Goal: Task Accomplishment & Management: Complete application form

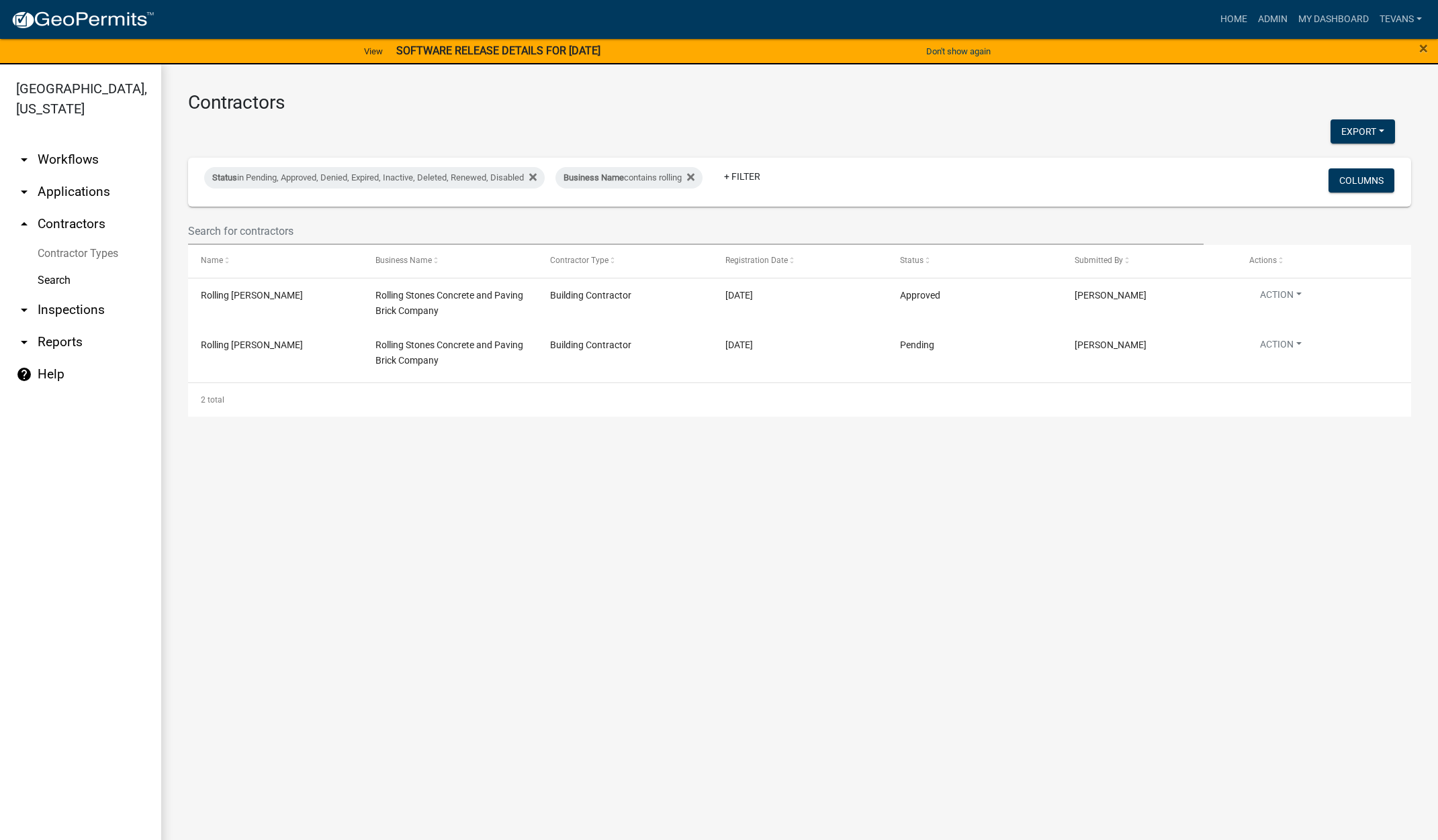
click at [85, 176] on link "arrow_drop_down Applications" at bounding box center [81, 191] width 161 height 32
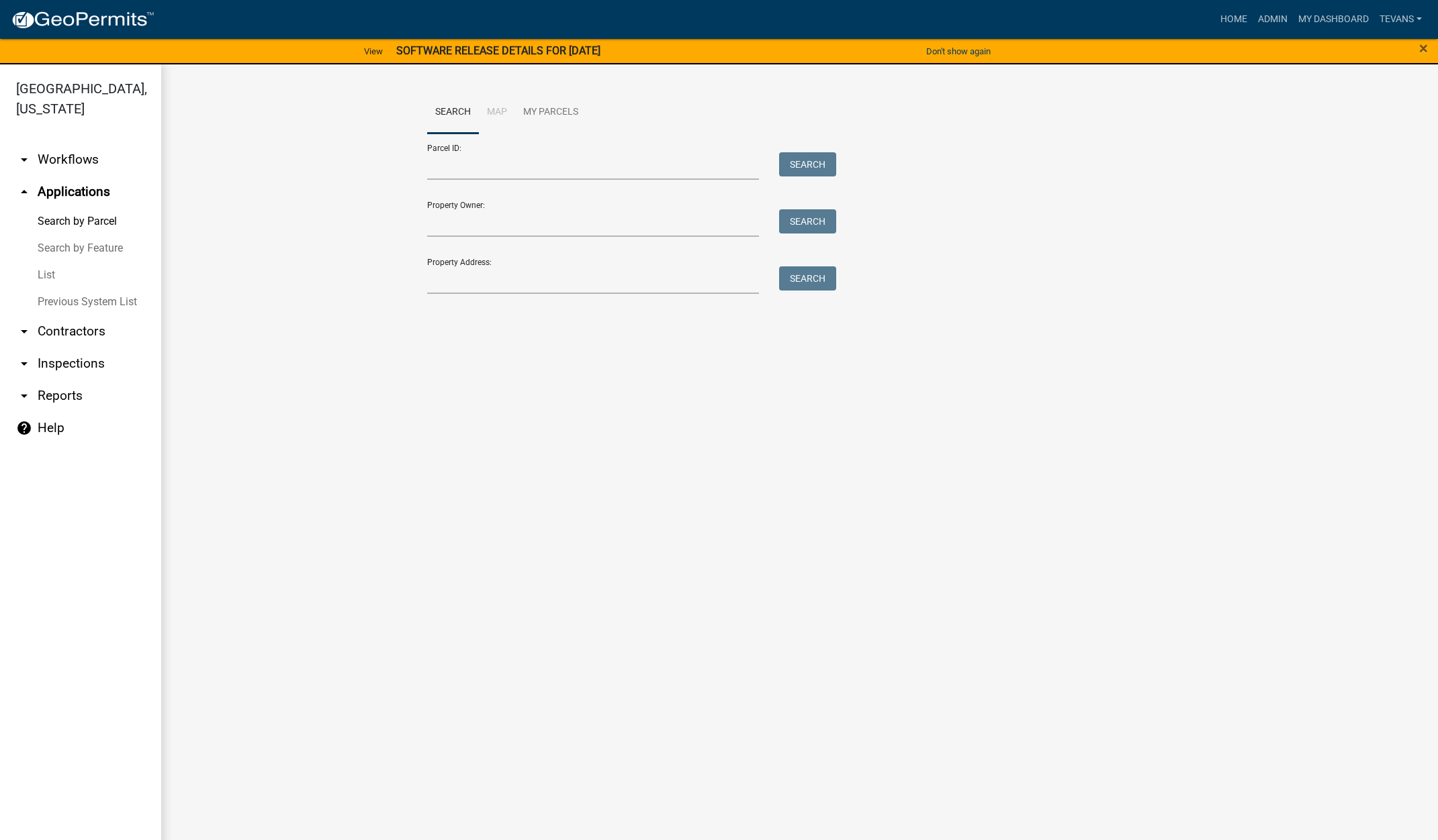
click at [51, 262] on link "List" at bounding box center [81, 276] width 161 height 27
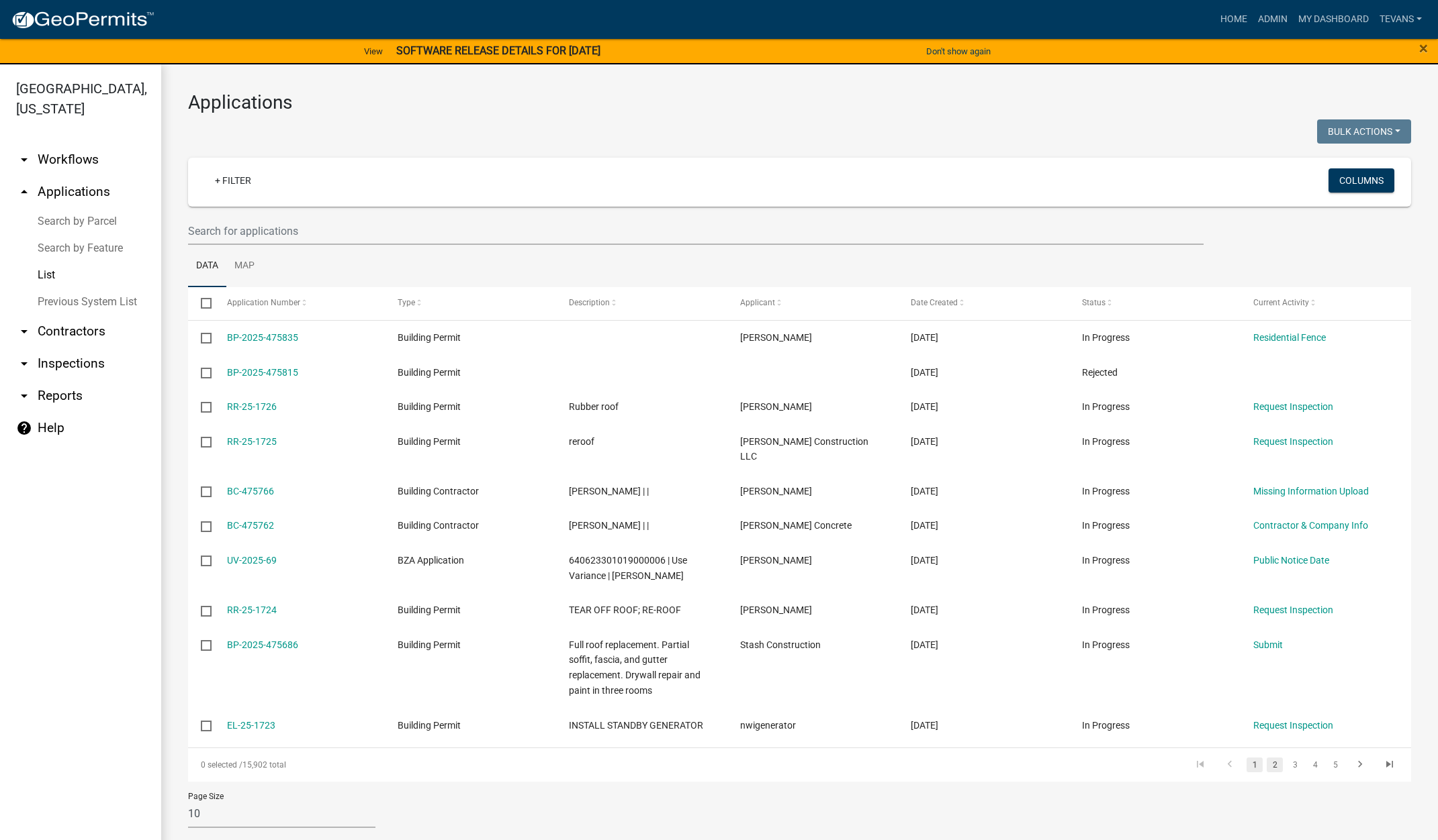
click at [1274, 757] on link "2" at bounding box center [1275, 764] width 17 height 15
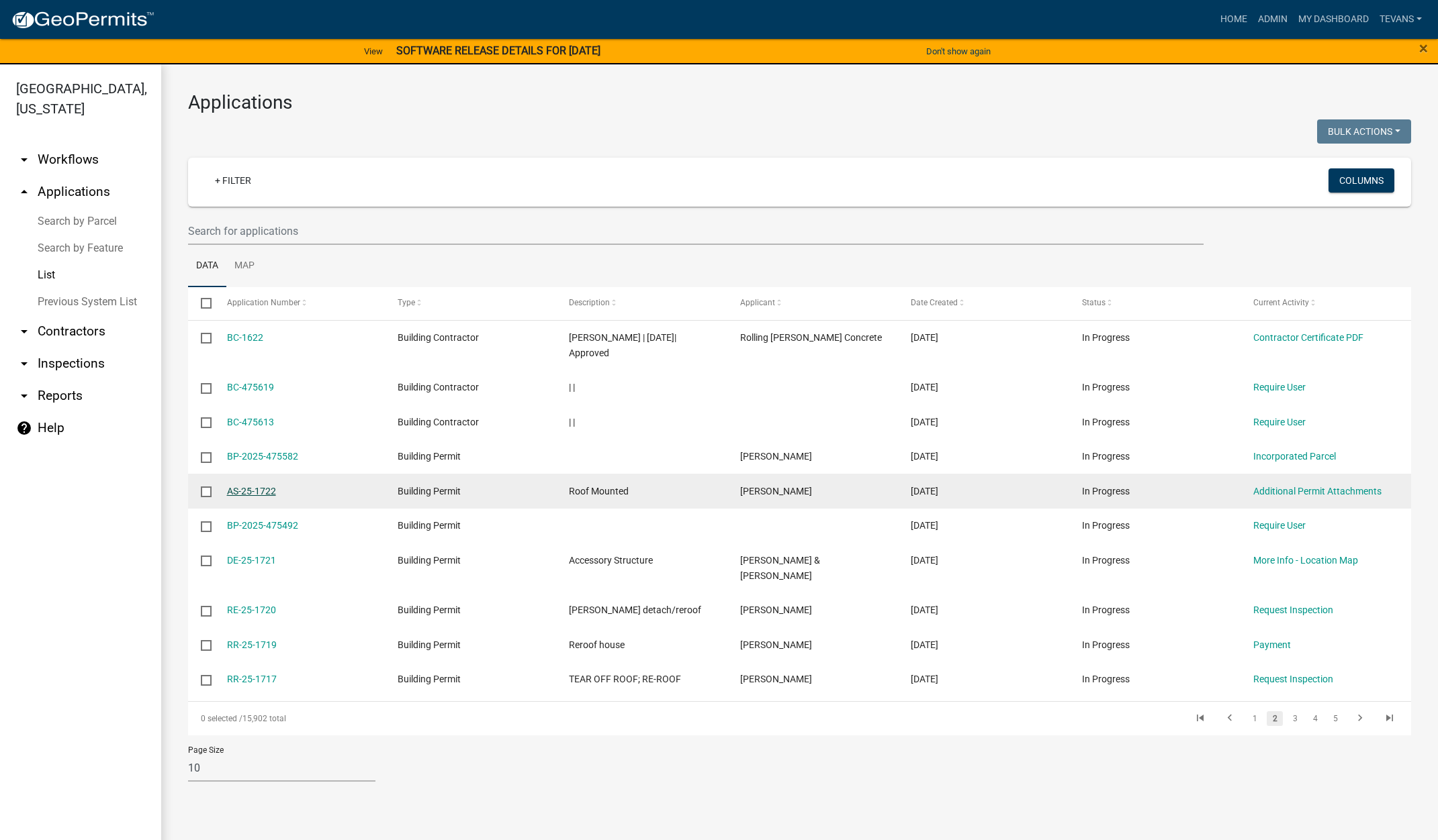
click at [264, 486] on link "AS-25-1722" at bounding box center [252, 490] width 49 height 11
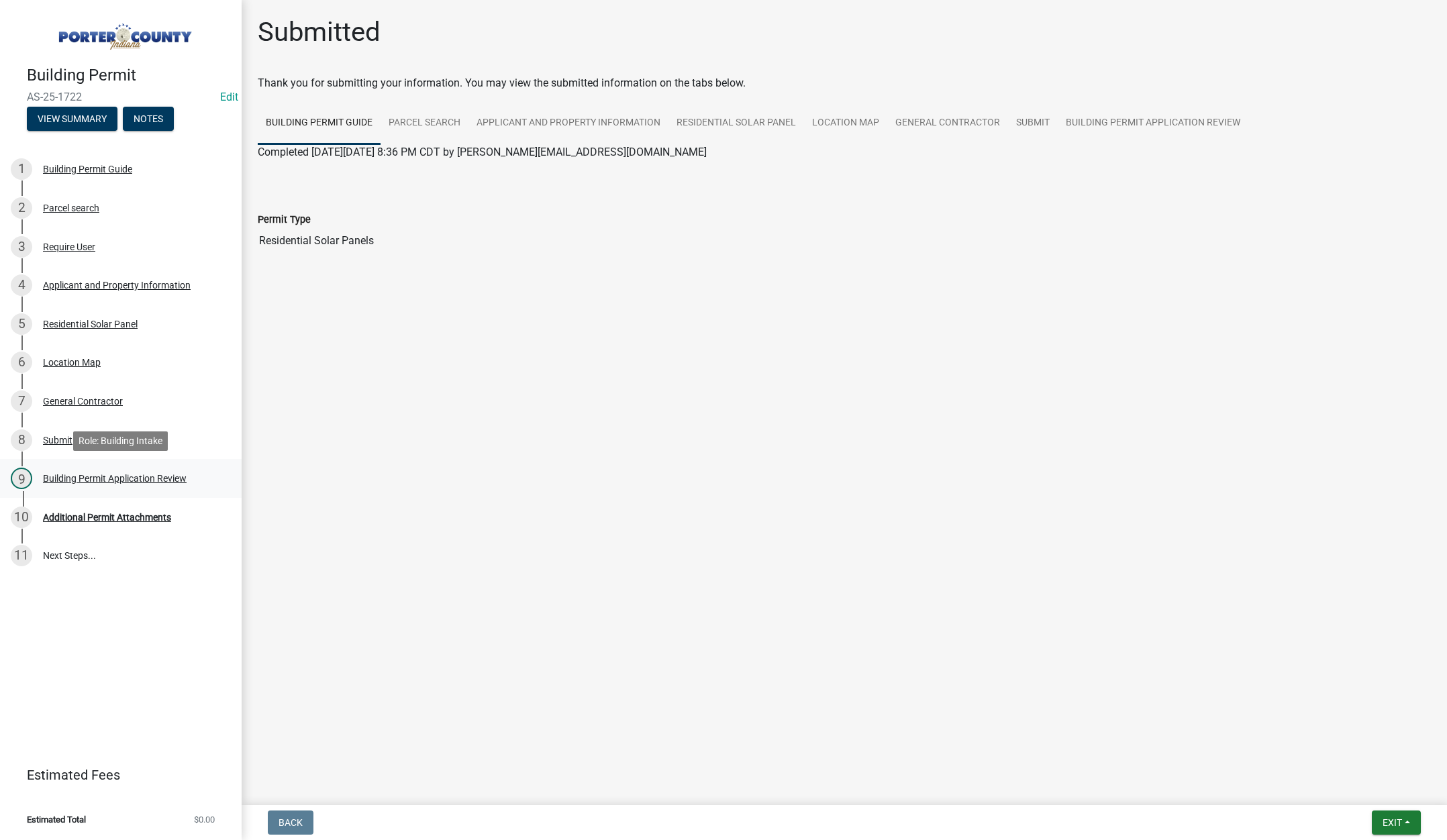
click at [127, 478] on div "Building Permit Application Review" at bounding box center [115, 479] width 144 height 10
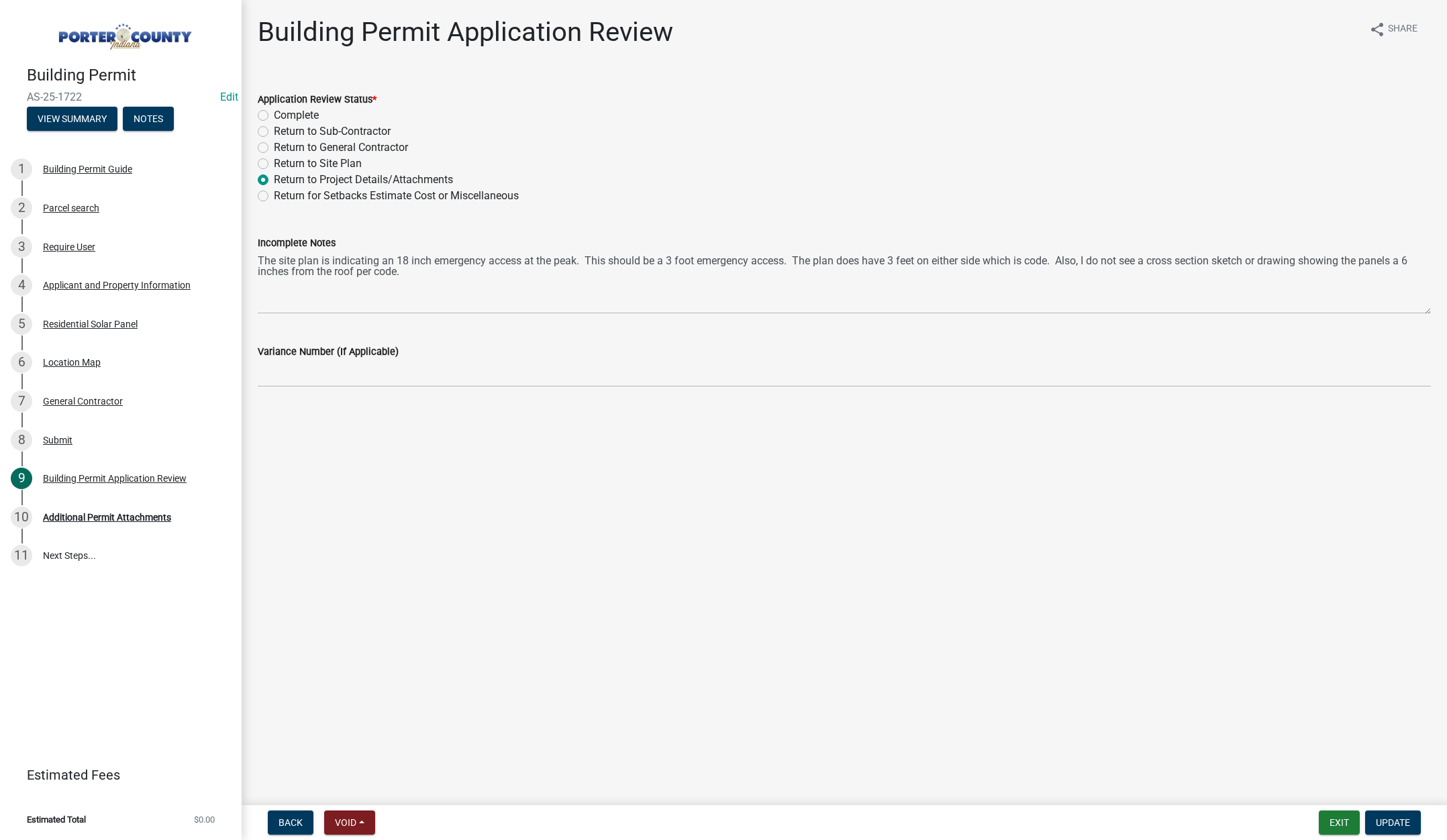
click at [274, 115] on label "Complete" at bounding box center [296, 116] width 45 height 17
click at [274, 115] on input "Complete" at bounding box center [278, 112] width 9 height 9
radio input "true"
click at [1401, 824] on span "Update" at bounding box center [1393, 823] width 34 height 11
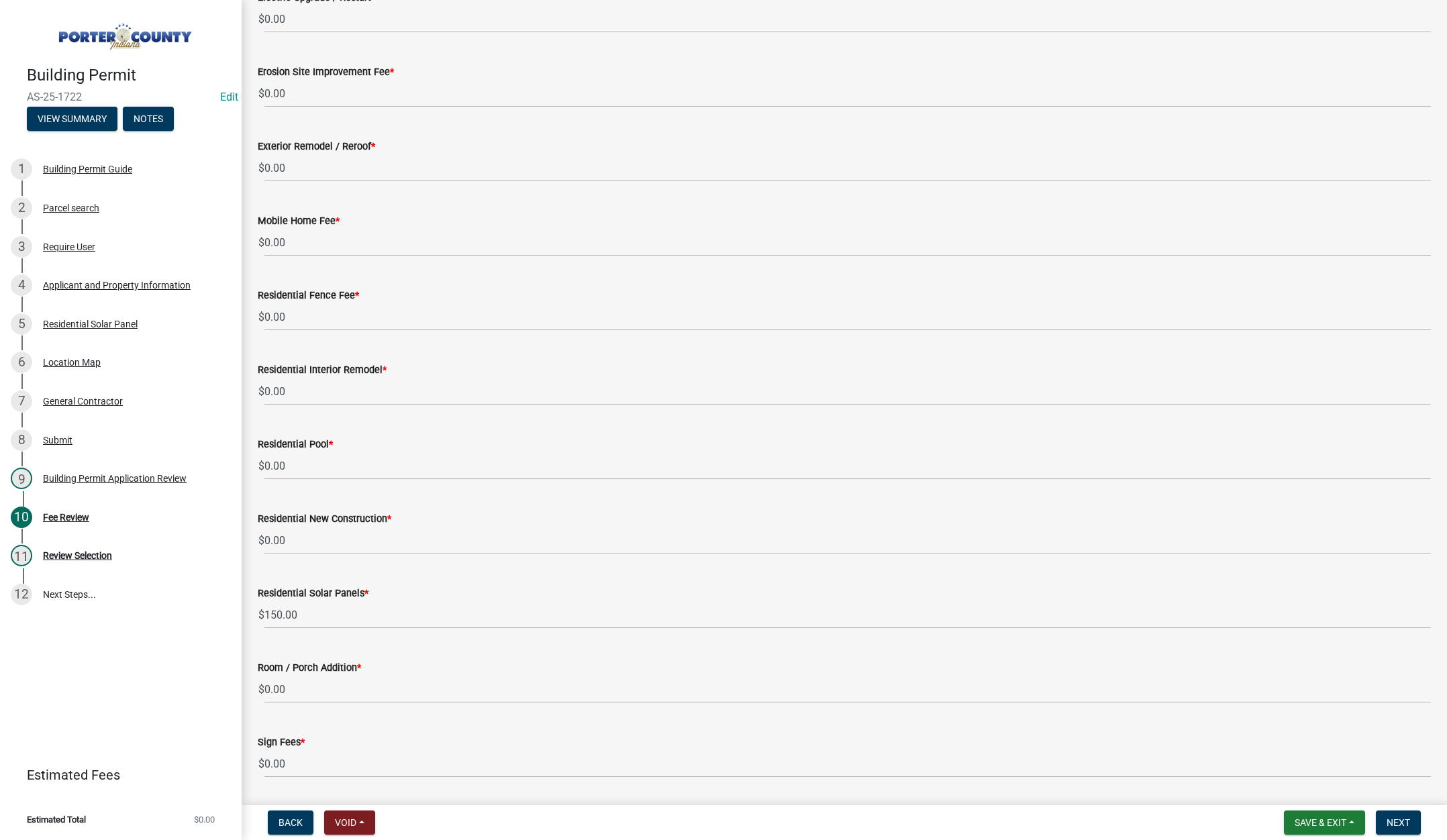
scroll to position [594, 0]
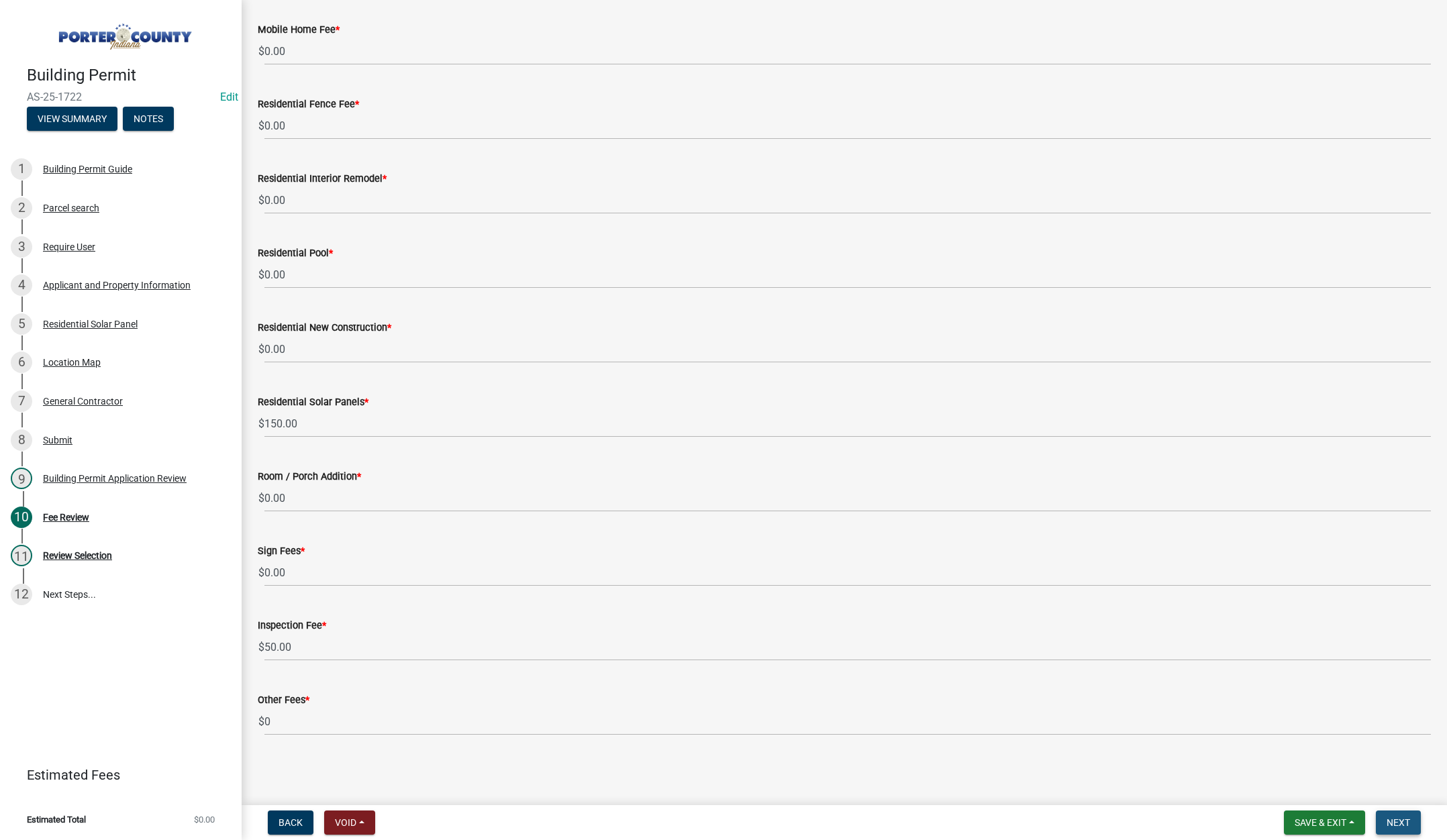
drag, startPoint x: 1391, startPoint y: 821, endPoint x: 1353, endPoint y: 790, distance: 49.0
click at [1392, 819] on span "Next" at bounding box center [1398, 823] width 23 height 11
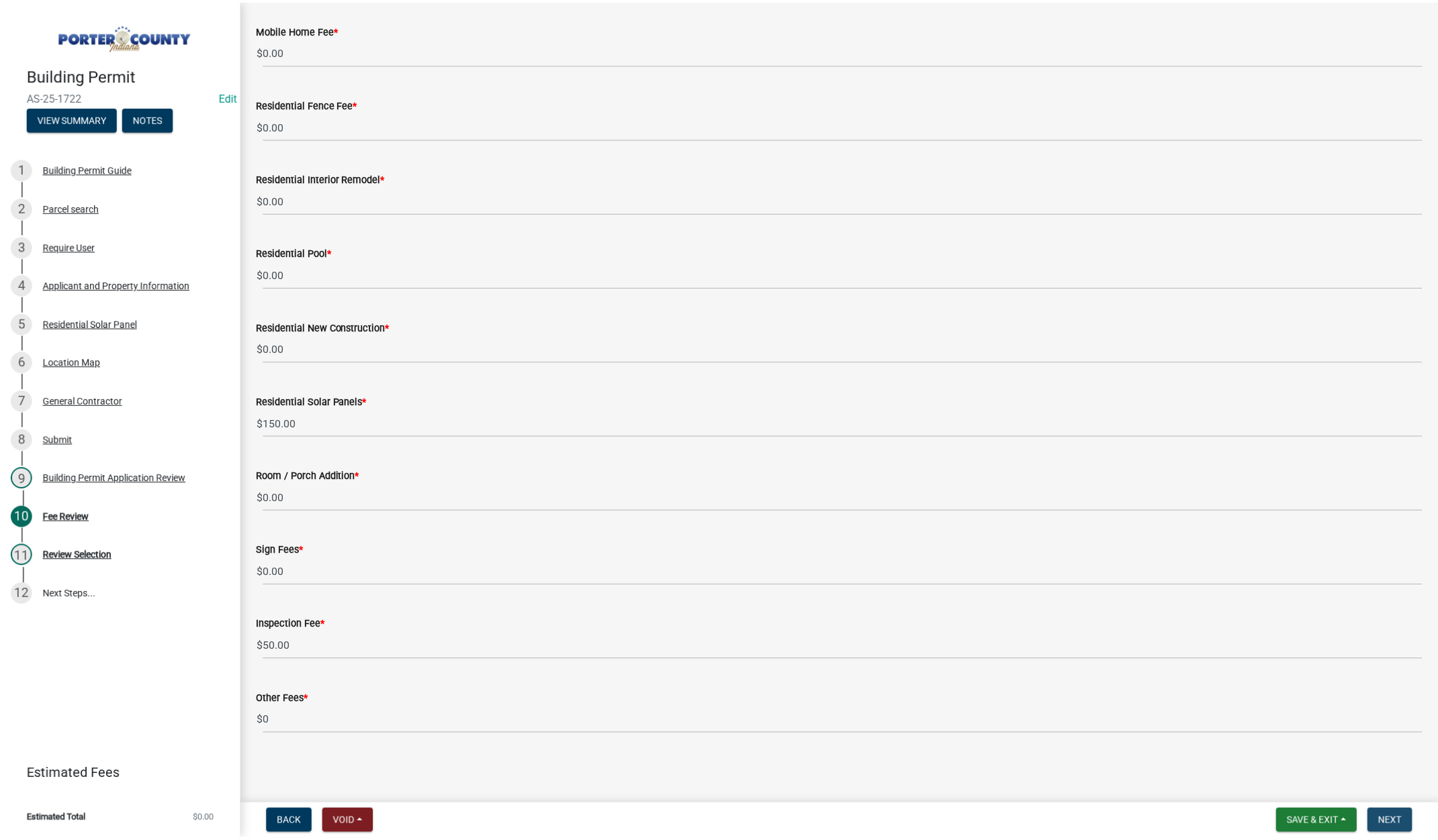
scroll to position [0, 0]
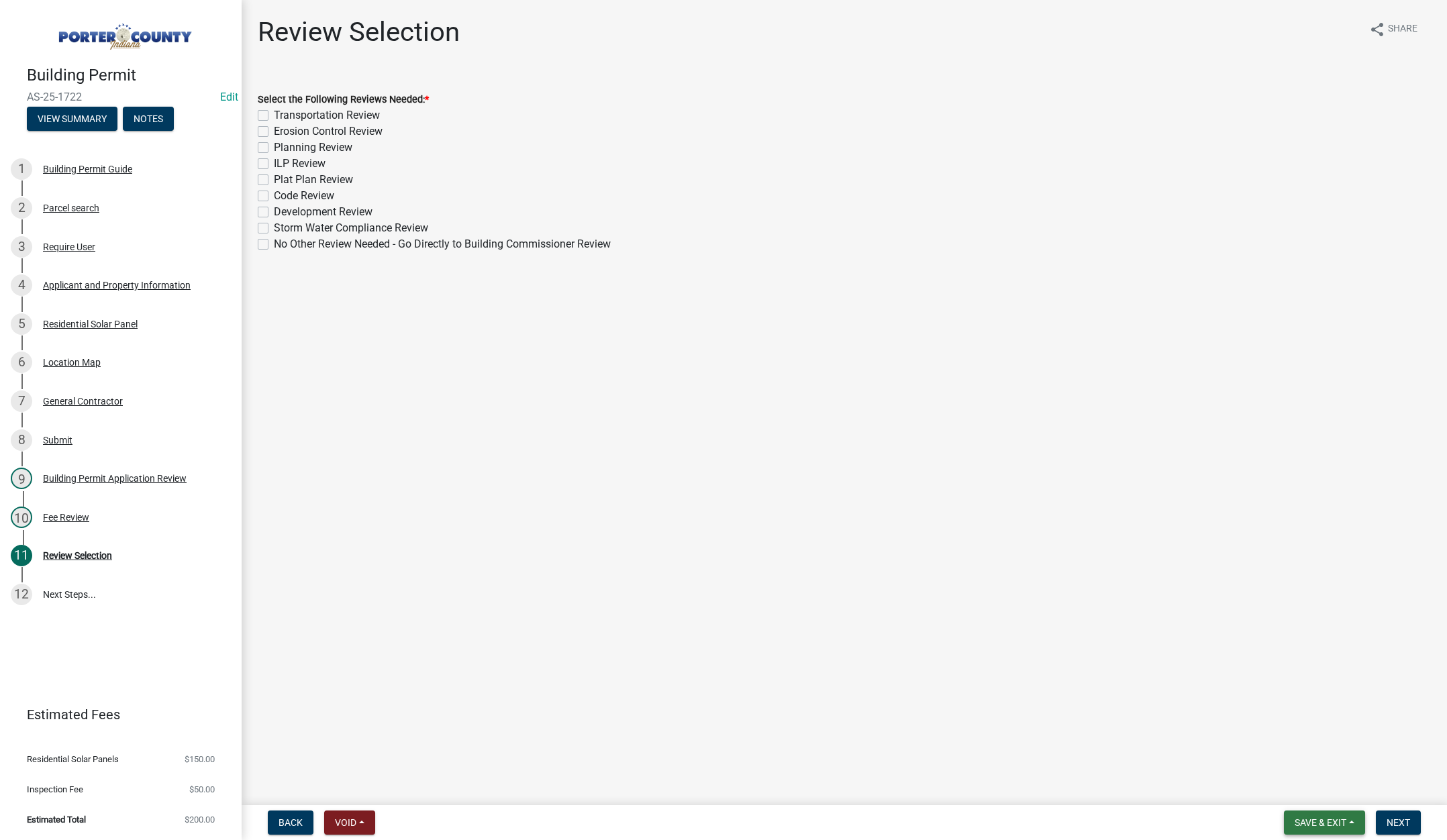
click at [1307, 815] on button "Save & Exit" at bounding box center [1325, 823] width 82 height 24
click at [1301, 790] on button "Save & Exit" at bounding box center [1311, 788] width 108 height 32
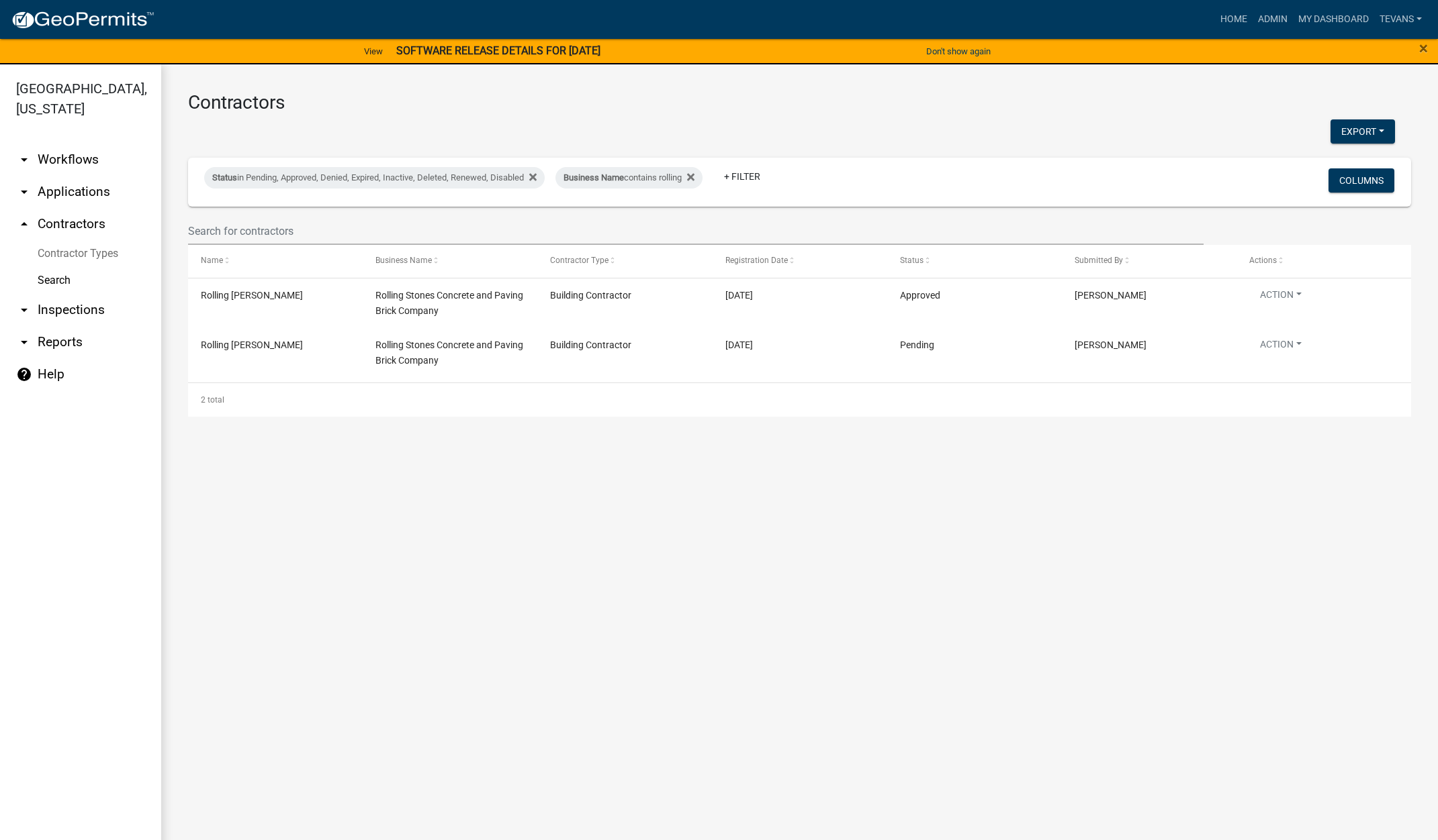
click at [72, 176] on link "arrow_drop_down Applications" at bounding box center [81, 191] width 161 height 32
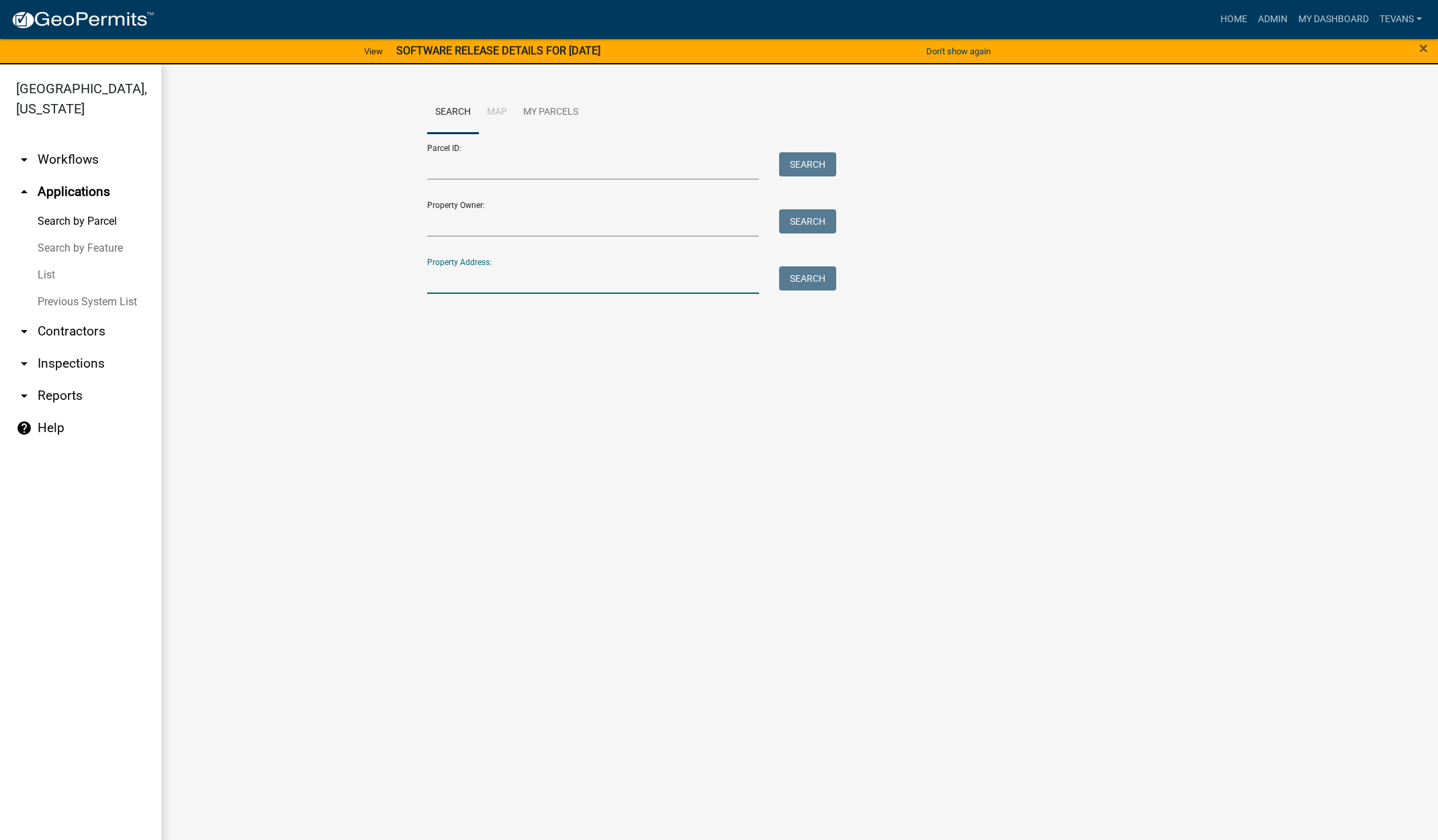
click at [519, 266] on input "Property Address:" at bounding box center [594, 280] width 332 height 27
type input "4"
click at [64, 783] on ul "arrow_drop_down Workflows List arrow_drop_up Applications Search by Parcel Sear…" at bounding box center [81, 494] width 161 height 723
drag, startPoint x: 44, startPoint y: 250, endPoint x: 100, endPoint y: 206, distance: 71.2
click at [45, 262] on link "List" at bounding box center [81, 276] width 161 height 27
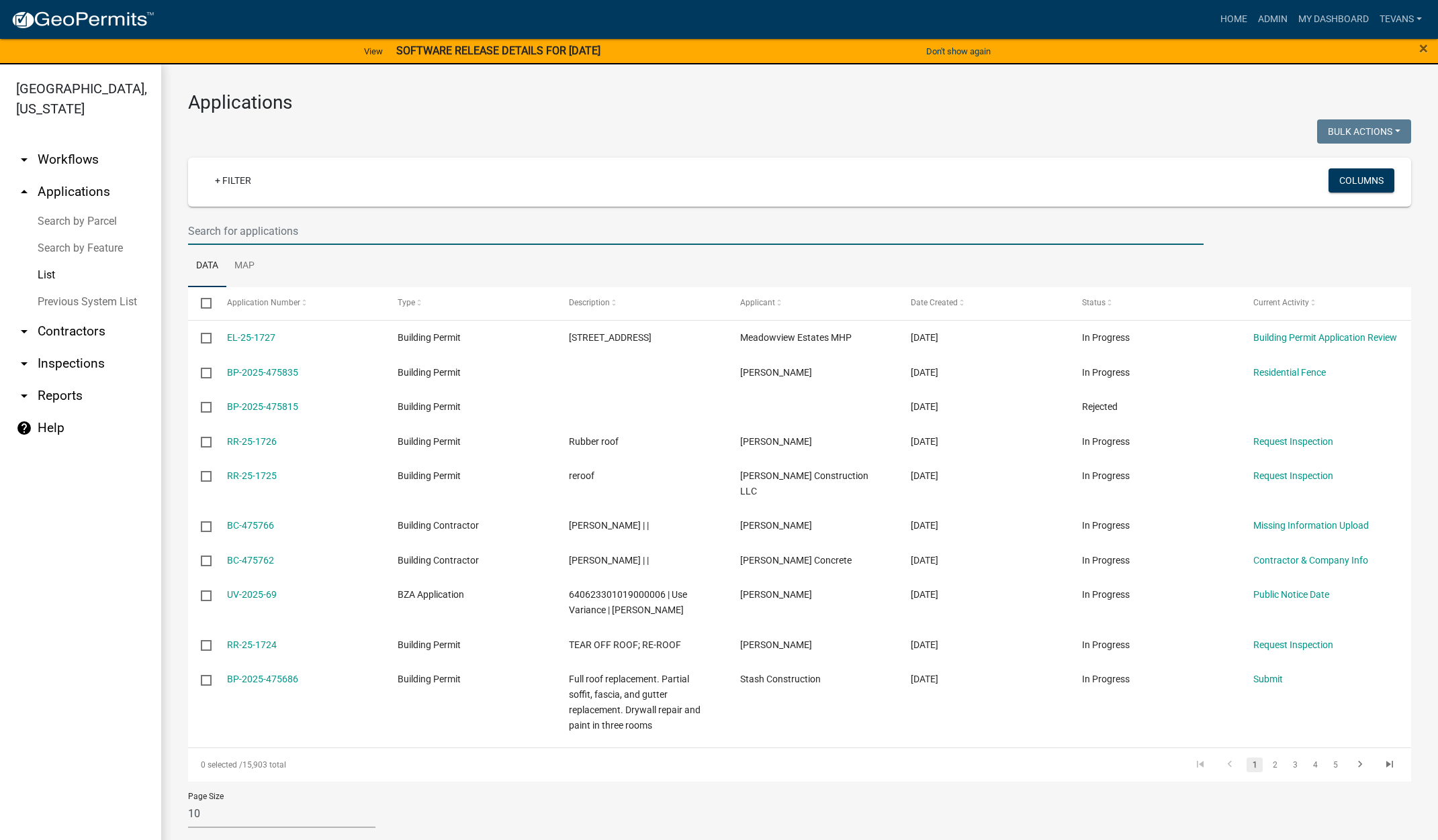
click at [305, 227] on input "text" at bounding box center [696, 231] width 1015 height 27
type input "1661"
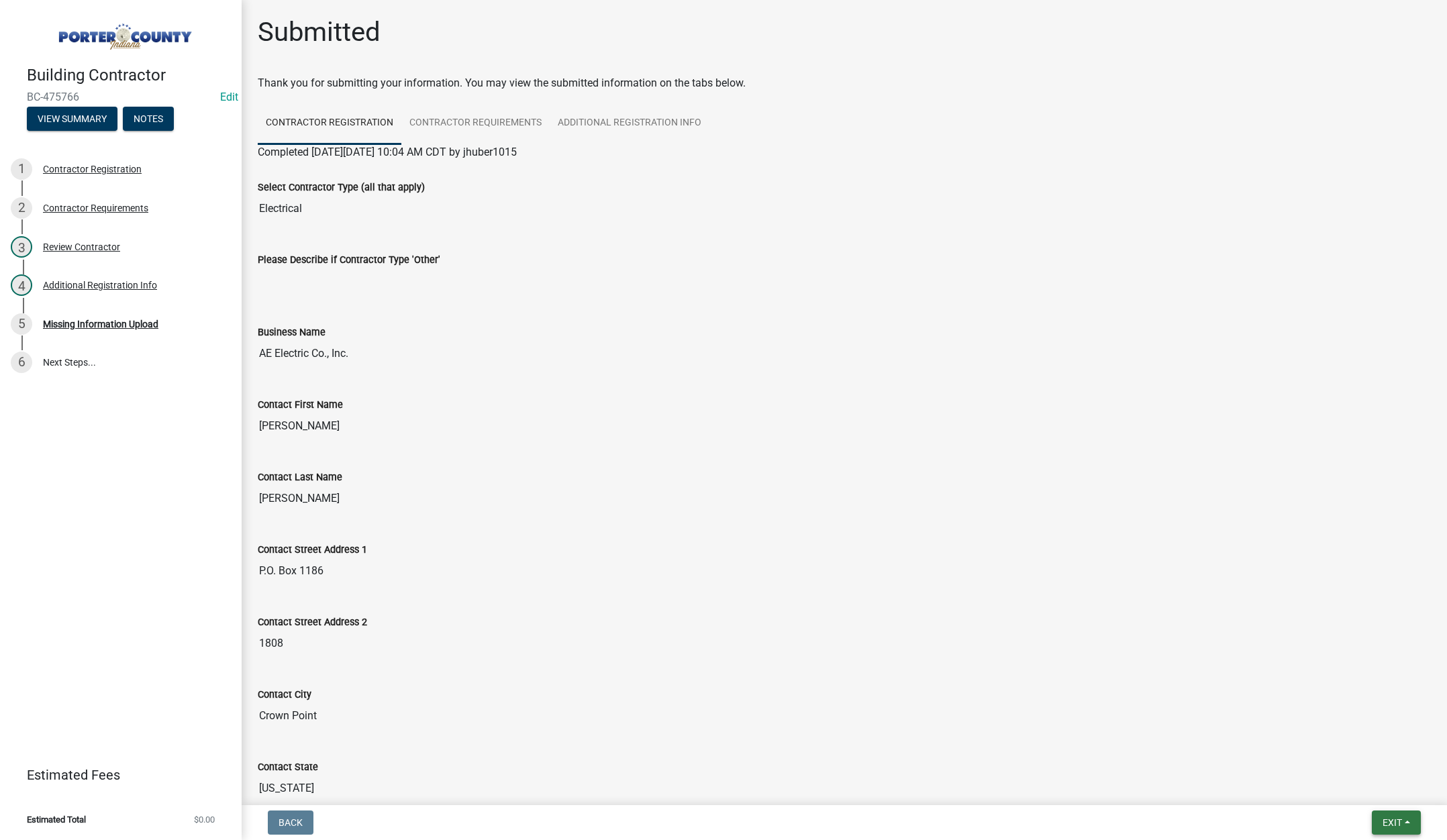
click at [1388, 823] on span "Exit" at bounding box center [1393, 823] width 19 height 11
click at [1377, 794] on button "Save & Exit" at bounding box center [1367, 788] width 108 height 32
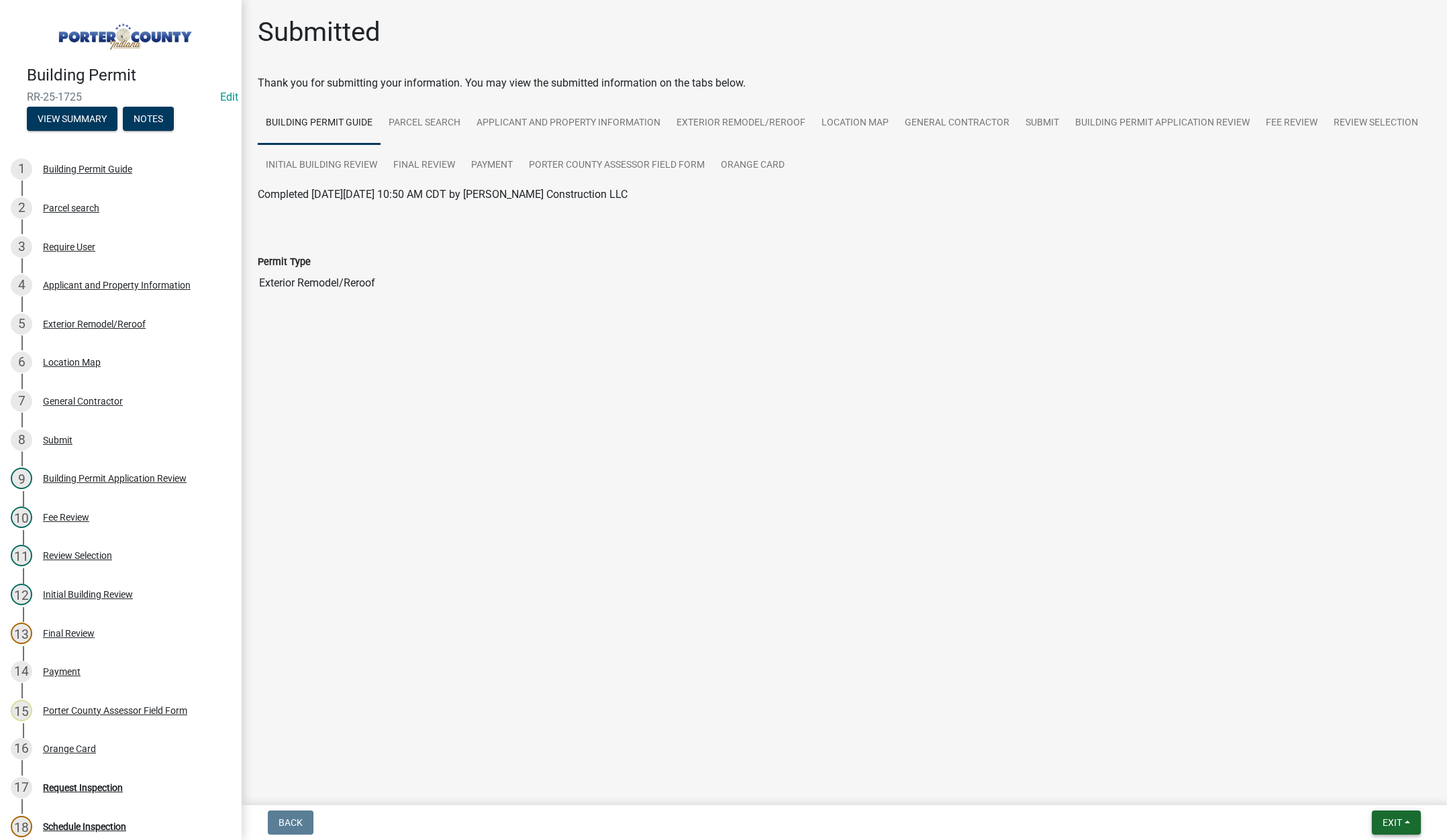
click at [1384, 818] on span "Exit" at bounding box center [1393, 823] width 19 height 11
click at [1368, 794] on button "Save & Exit" at bounding box center [1367, 788] width 108 height 32
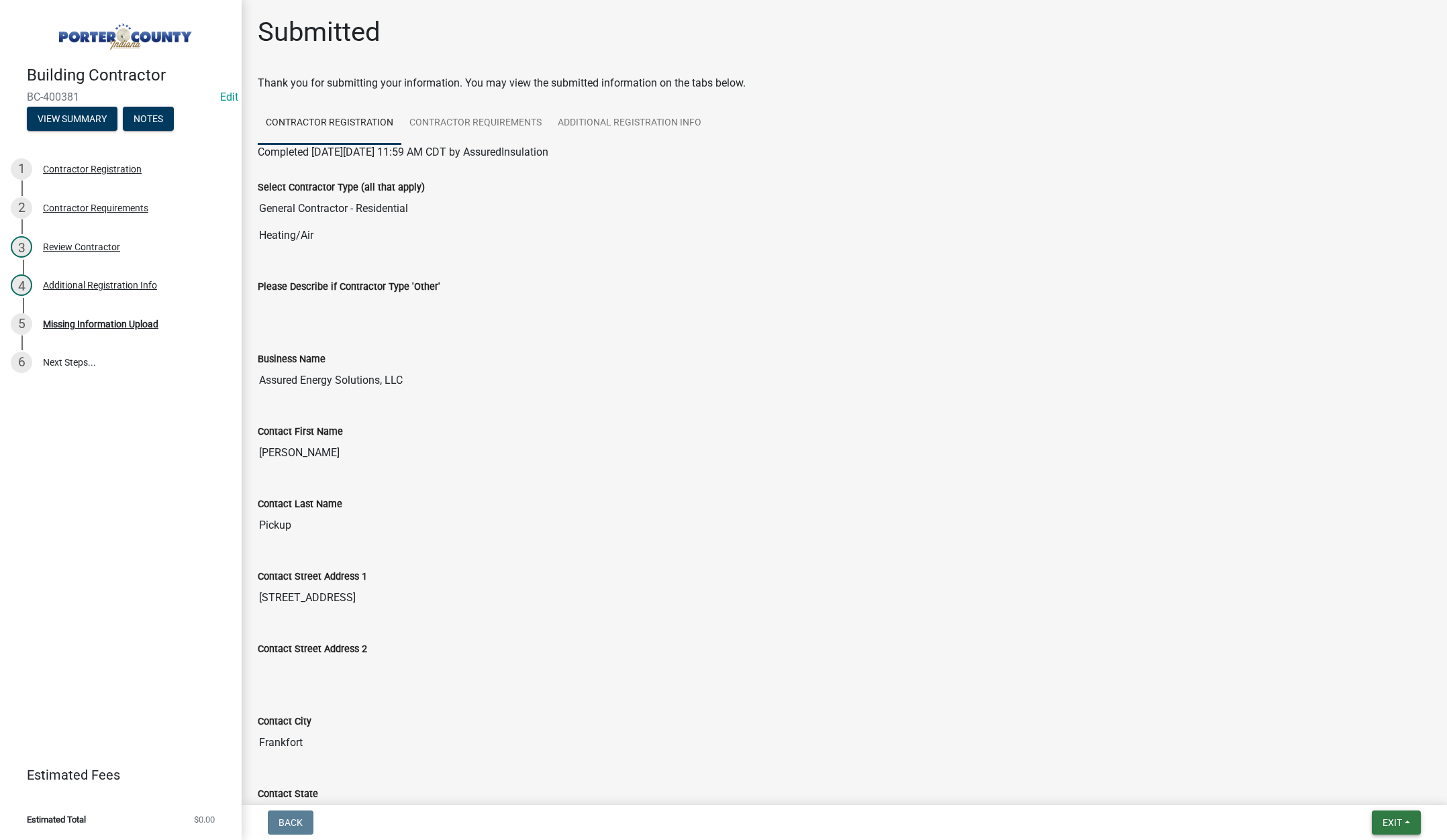
click at [1387, 818] on span "Exit" at bounding box center [1393, 823] width 19 height 11
click at [1375, 796] on button "Save & Exit" at bounding box center [1367, 788] width 108 height 32
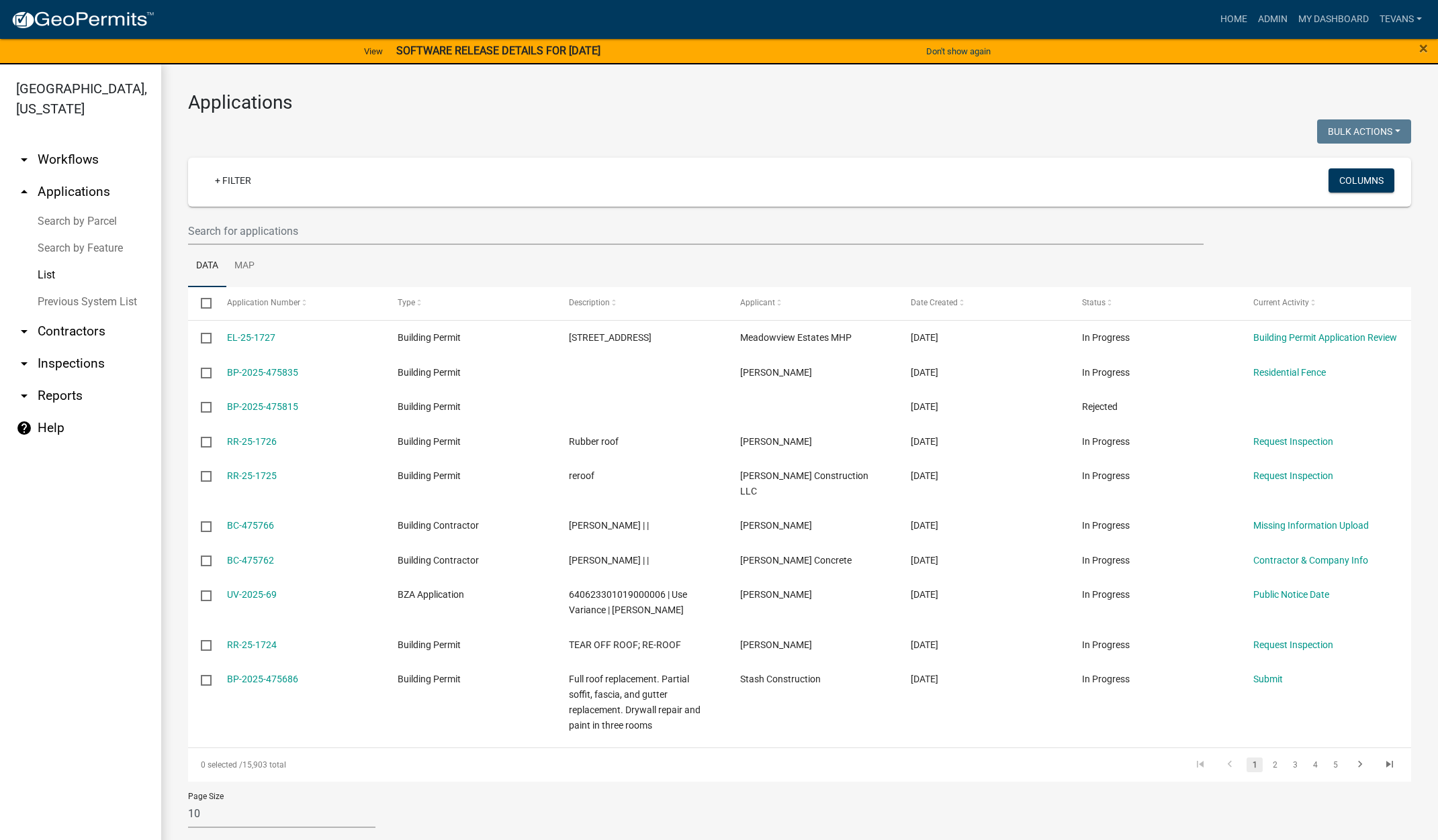
drag, startPoint x: 126, startPoint y: 756, endPoint x: 151, endPoint y: 755, distance: 25.0
click at [126, 757] on ul "arrow_drop_down Workflows List arrow_drop_up Applications Search by Parcel Sear…" at bounding box center [81, 494] width 161 height 723
